Goal: Find specific page/section: Find specific page/section

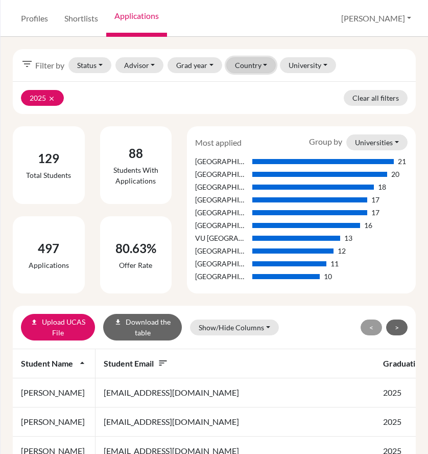
click at [236, 68] on button "Country" at bounding box center [251, 65] width 50 height 16
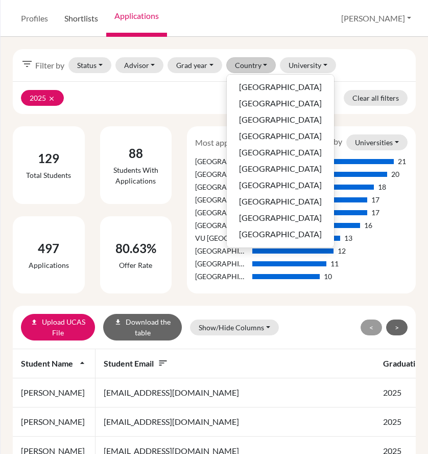
click at [86, 19] on link "Shortlists" at bounding box center [81, 18] width 50 height 37
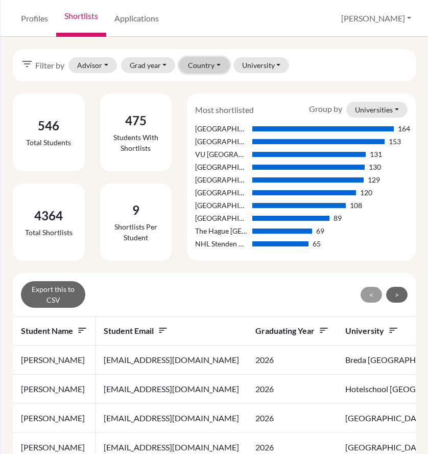
click at [223, 66] on button "Country" at bounding box center [204, 65] width 50 height 16
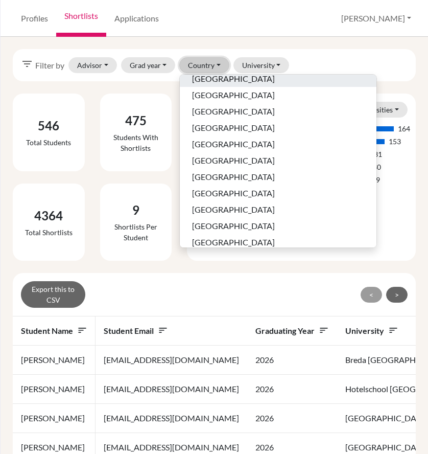
scroll to position [244, 0]
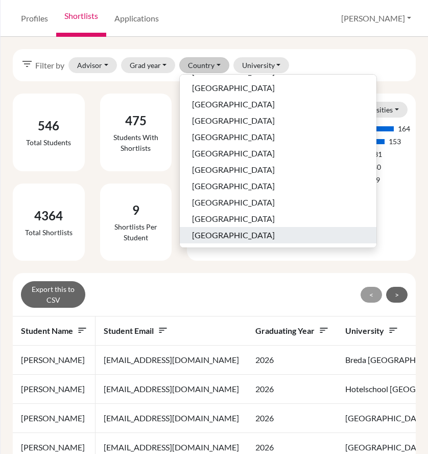
click at [237, 234] on span "[GEOGRAPHIC_DATA]" at bounding box center [233, 235] width 83 height 12
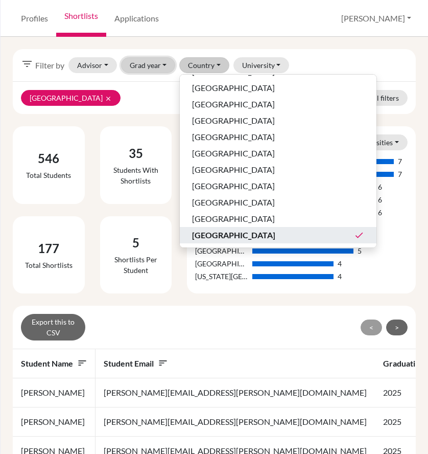
click at [159, 64] on button "Grad year" at bounding box center [148, 65] width 55 height 16
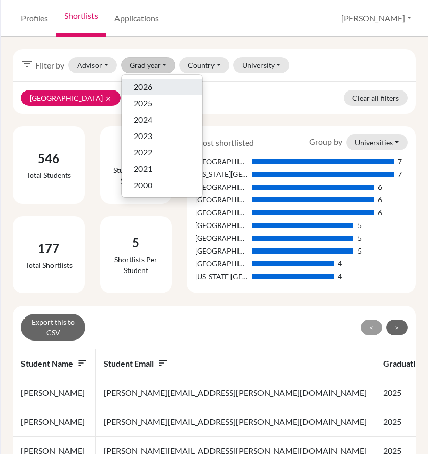
click at [151, 87] on span "2026" at bounding box center [143, 87] width 18 height 12
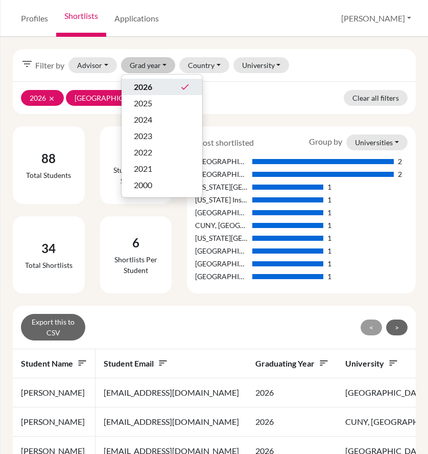
click at [173, 236] on div "6 Shortlists per student" at bounding box center [136, 255] width 87 height 78
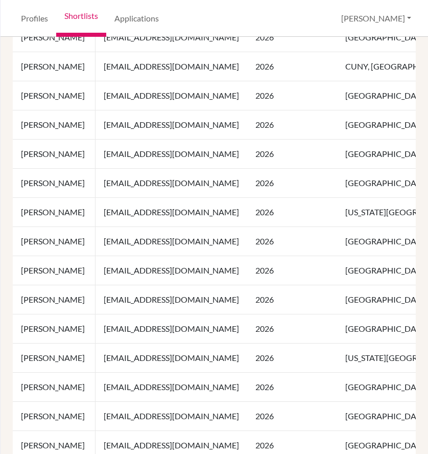
scroll to position [358, 0]
